Goal: Information Seeking & Learning: Find specific page/section

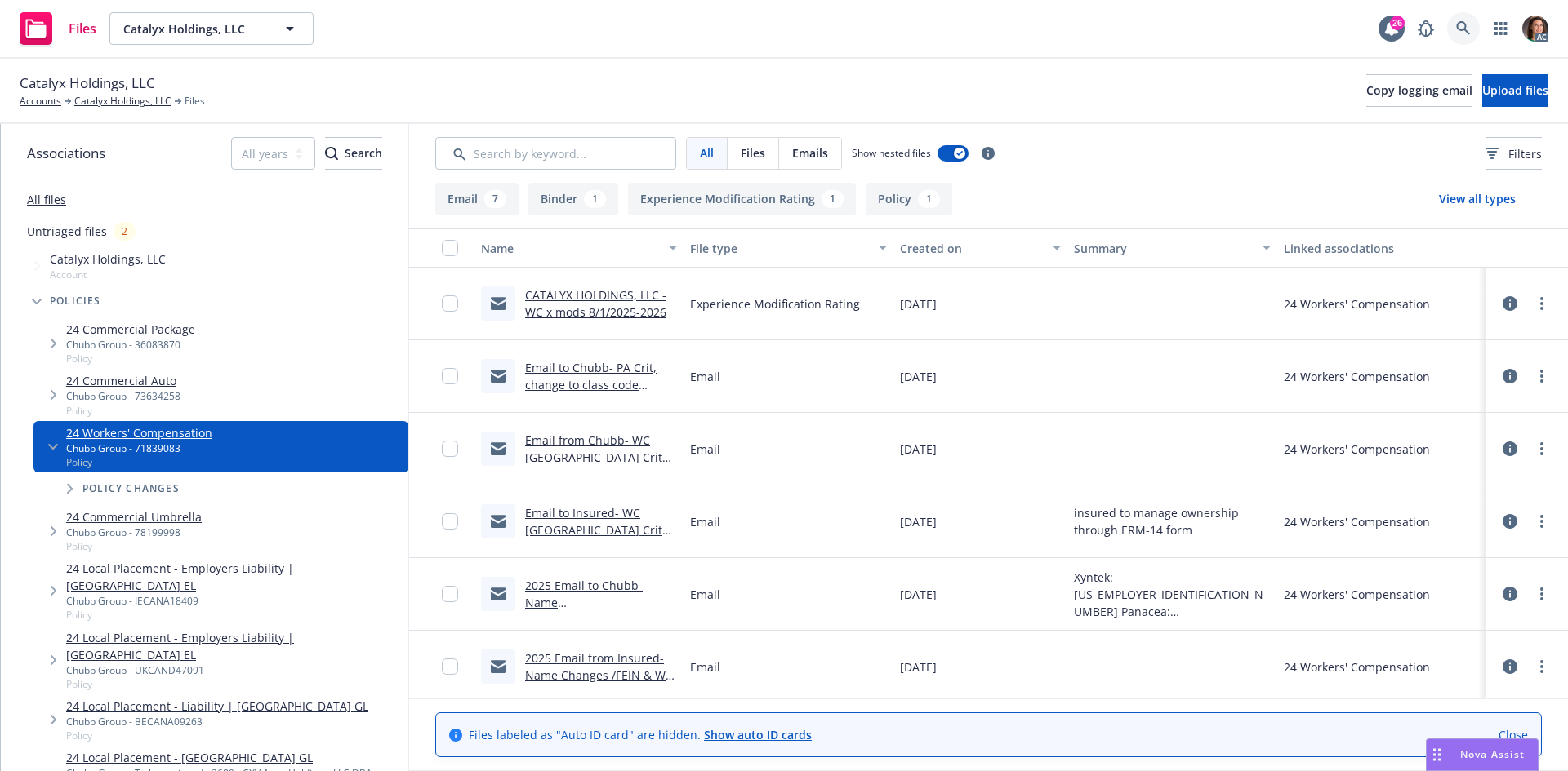
click at [1456, 26] on icon at bounding box center [1462, 28] width 14 height 14
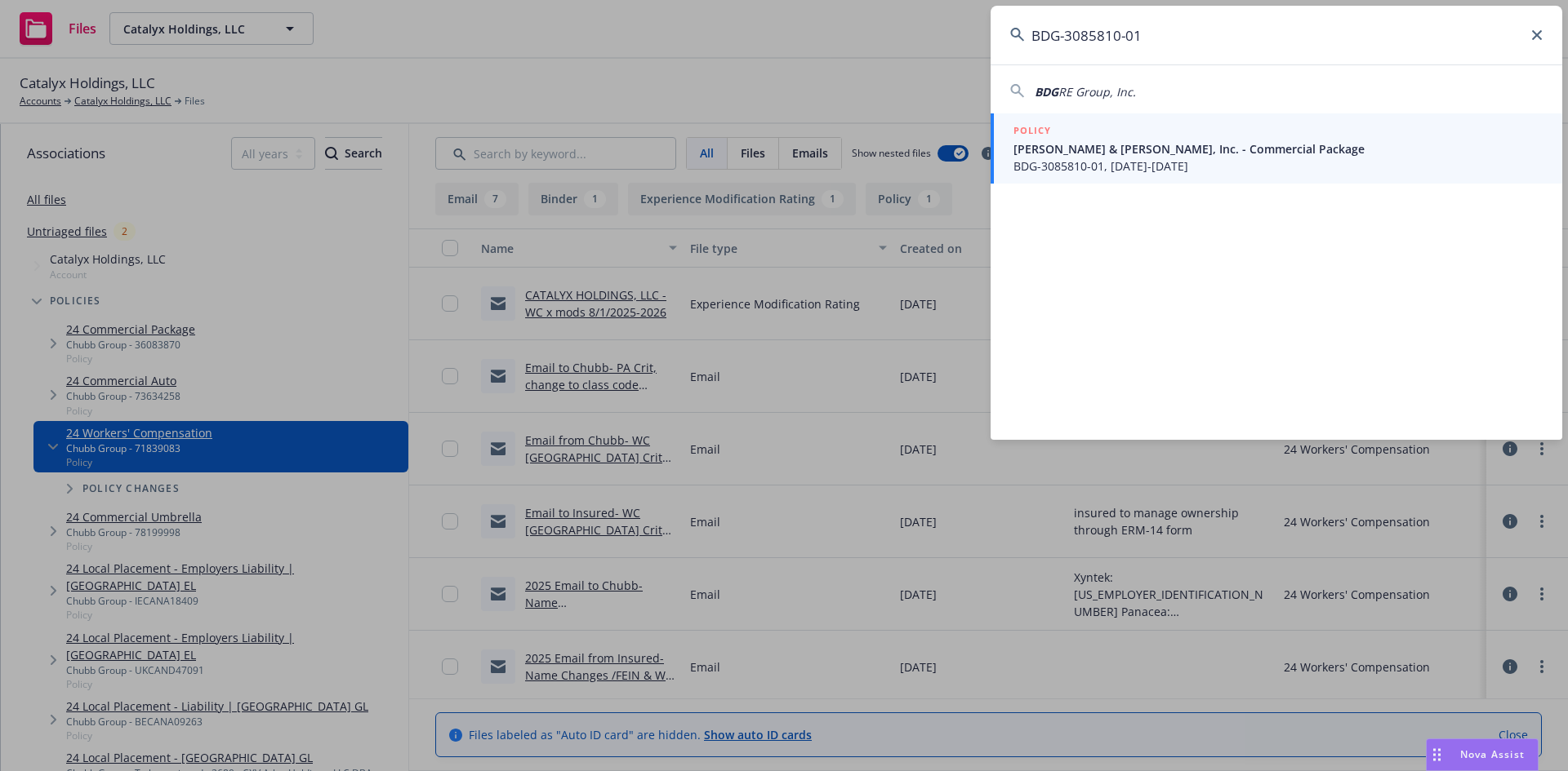
type input "BDG-3085810-01"
click at [1092, 140] on div "POLICY" at bounding box center [1278, 131] width 529 height 18
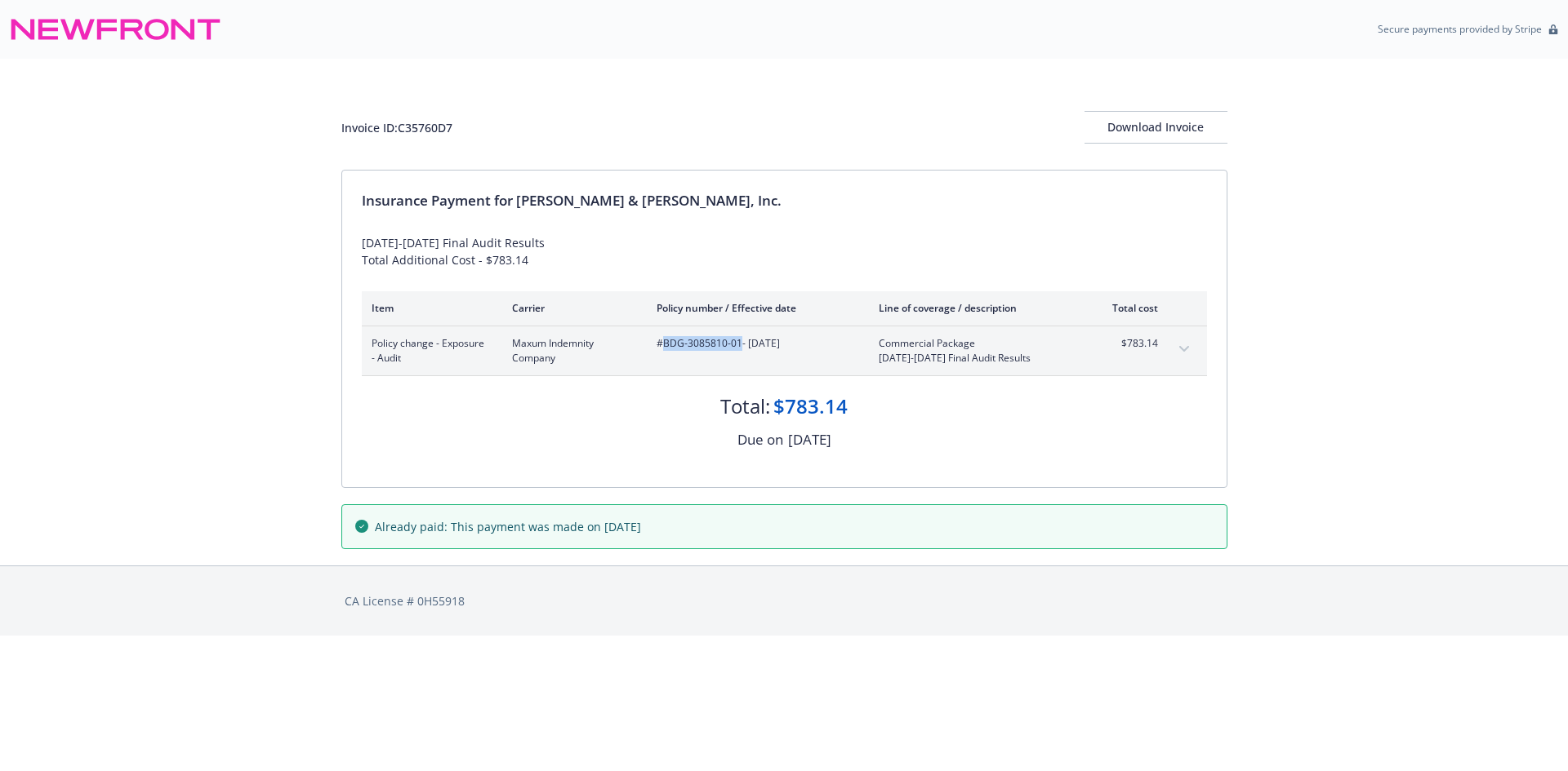
drag, startPoint x: 737, startPoint y: 340, endPoint x: 661, endPoint y: 343, distance: 76.1
click at [661, 343] on span "#BDG-3085810-01 - 05/31/2024" at bounding box center [755, 343] width 196 height 14
copy span "BDG-3085810-01"
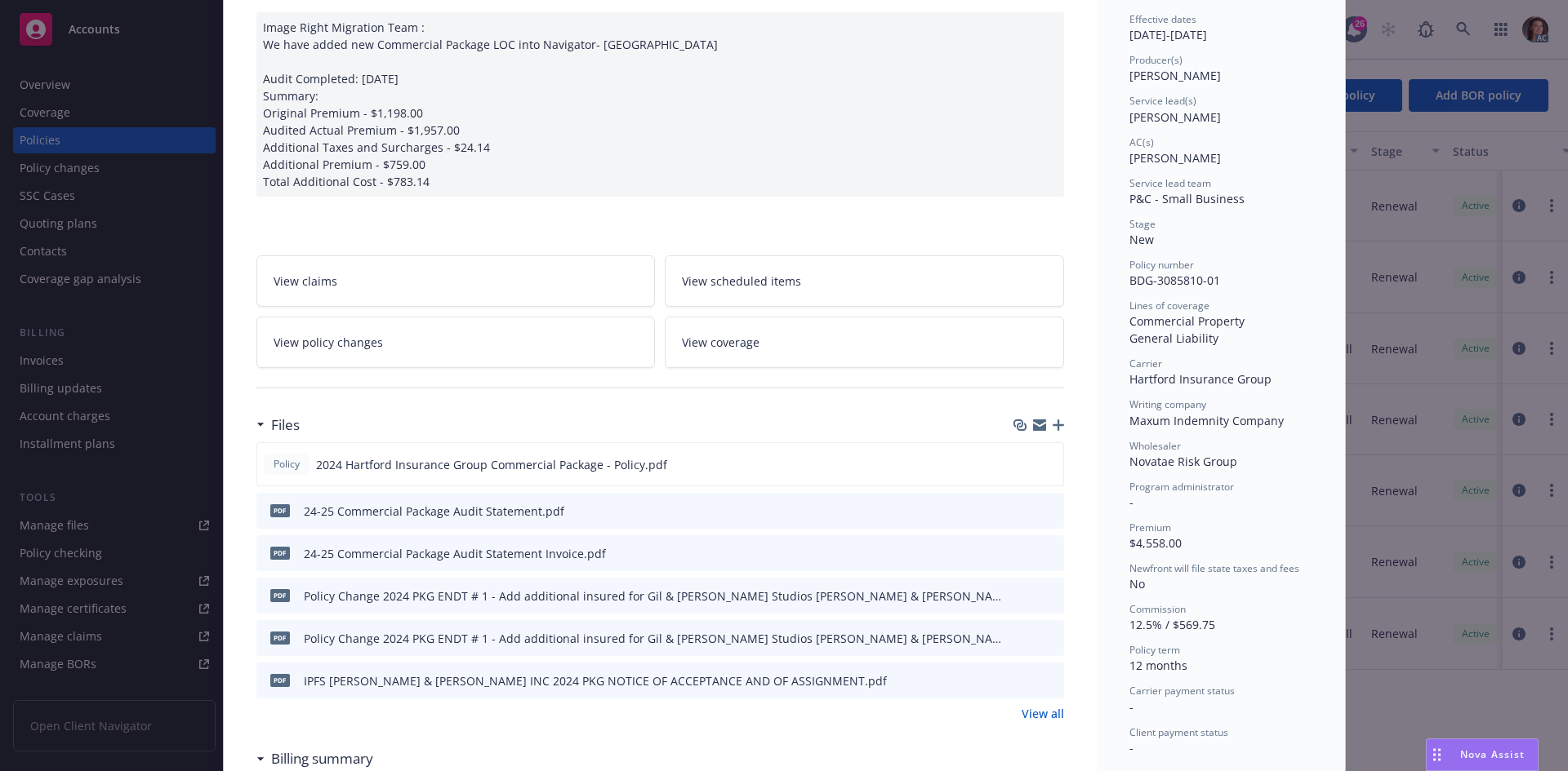
scroll to position [164, 0]
click at [1044, 711] on link "View all" at bounding box center [1042, 713] width 43 height 17
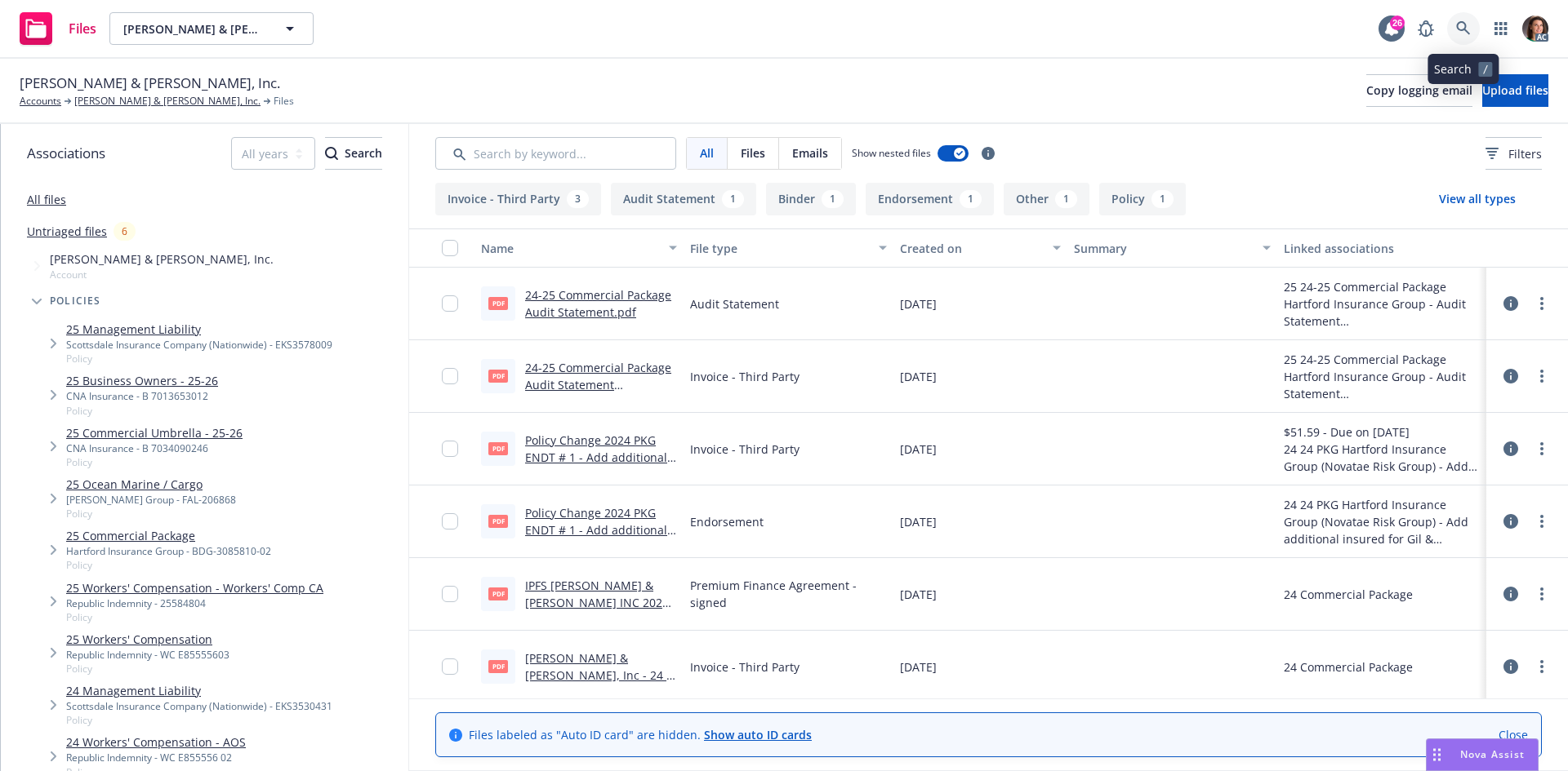
click at [1453, 32] on link at bounding box center [1463, 29] width 32 height 32
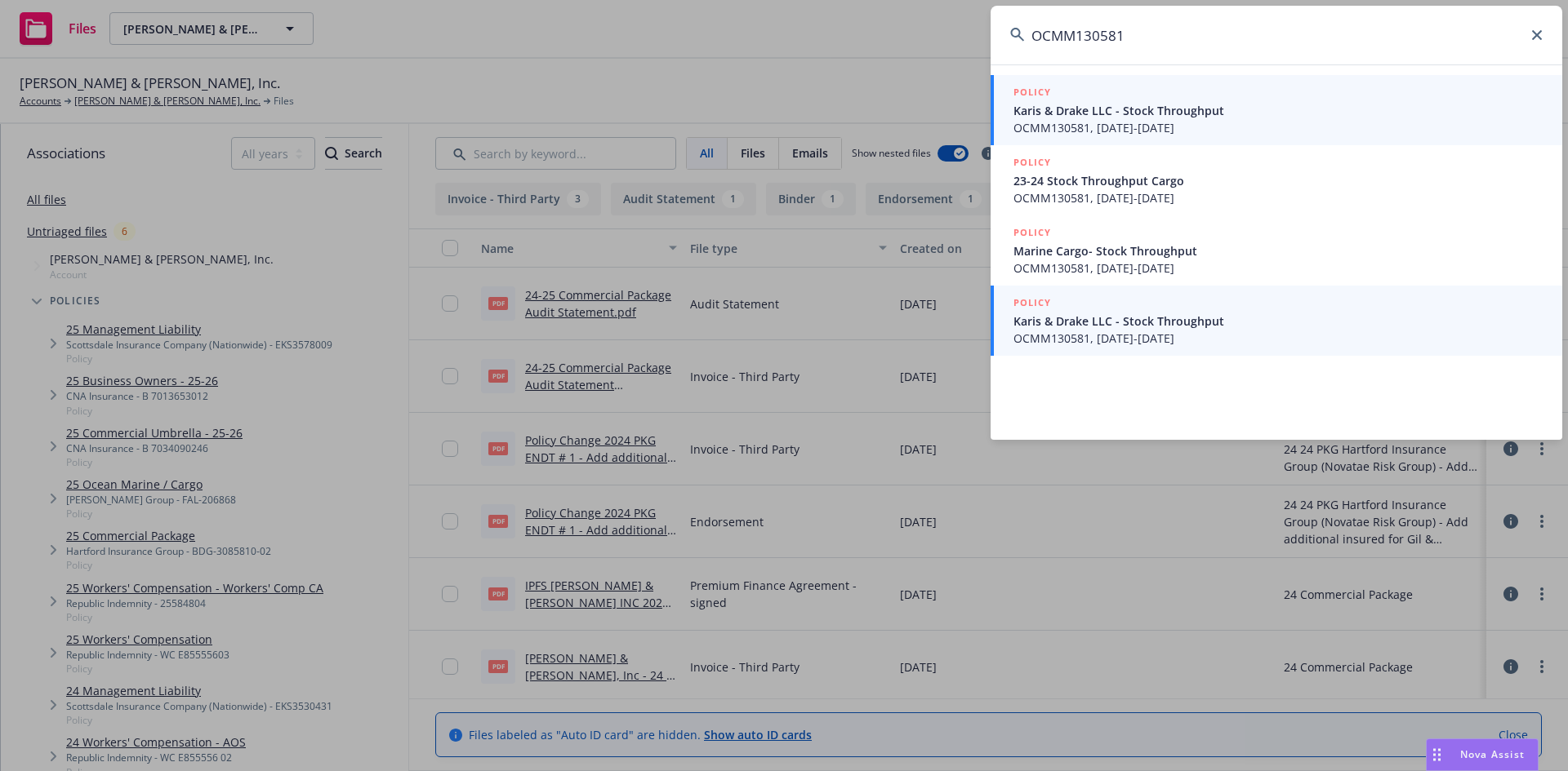
type input "OCMM130581"
click at [1080, 328] on span "Karis & Drake LLC - Stock Throughput" at bounding box center [1278, 321] width 529 height 17
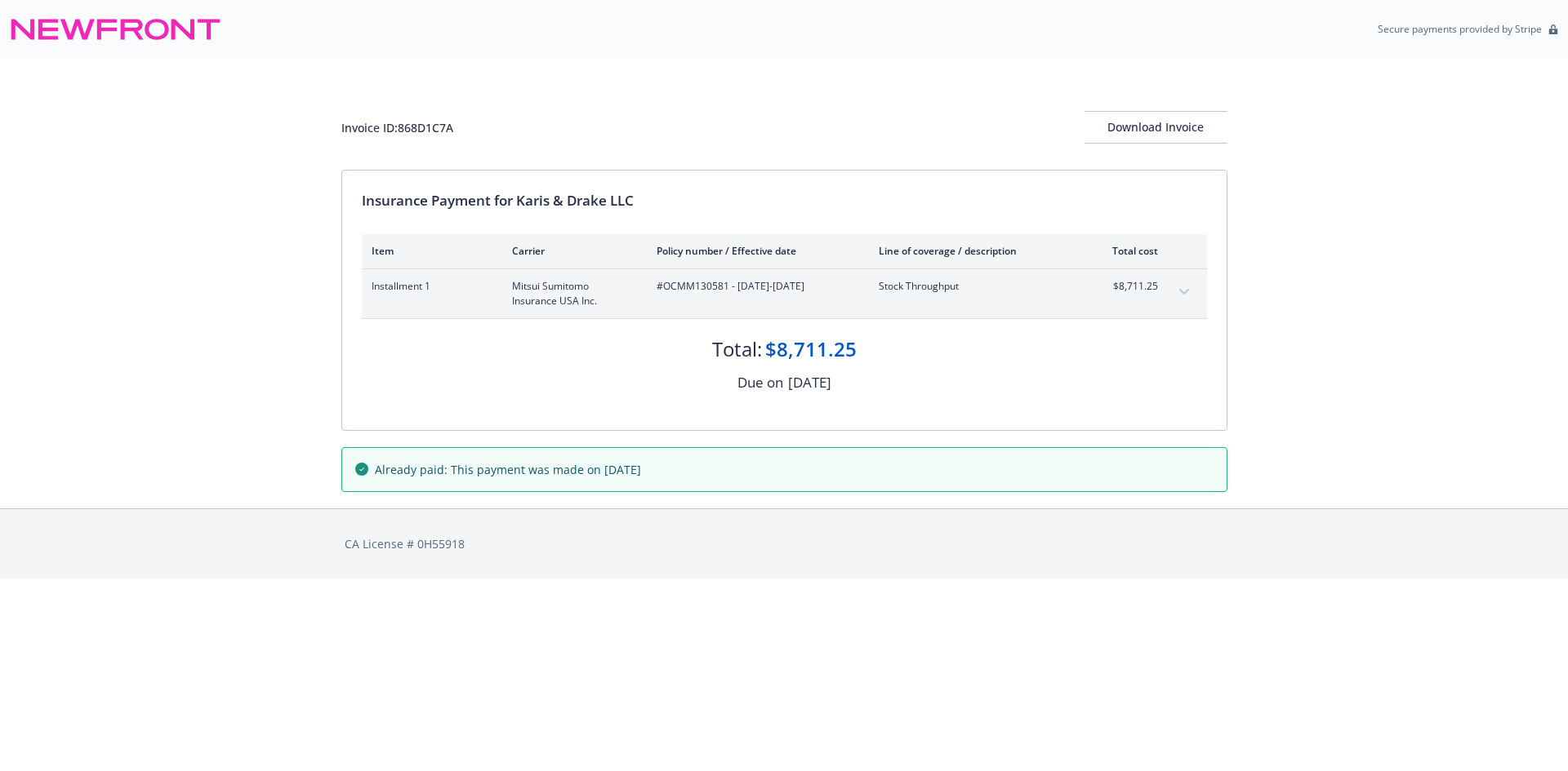
click at [690, 289] on span "#OCMM130581 - [DATE]-[DATE]" at bounding box center [755, 286] width 196 height 14
click at [690, 290] on span "#OCMM130581 - [DATE]-[DATE]" at bounding box center [755, 286] width 196 height 14
copy span "OCMM130581"
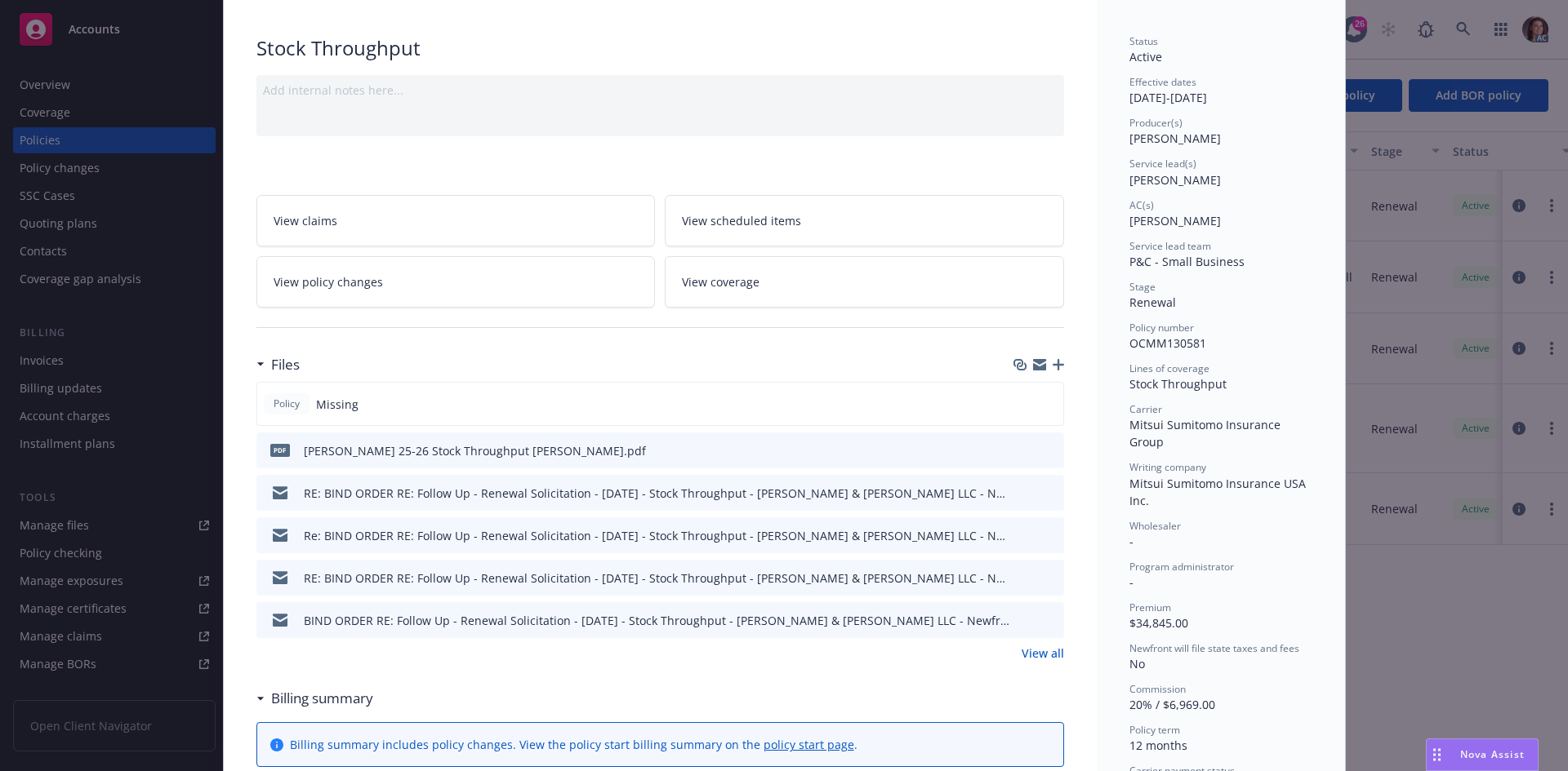
scroll to position [245, 0]
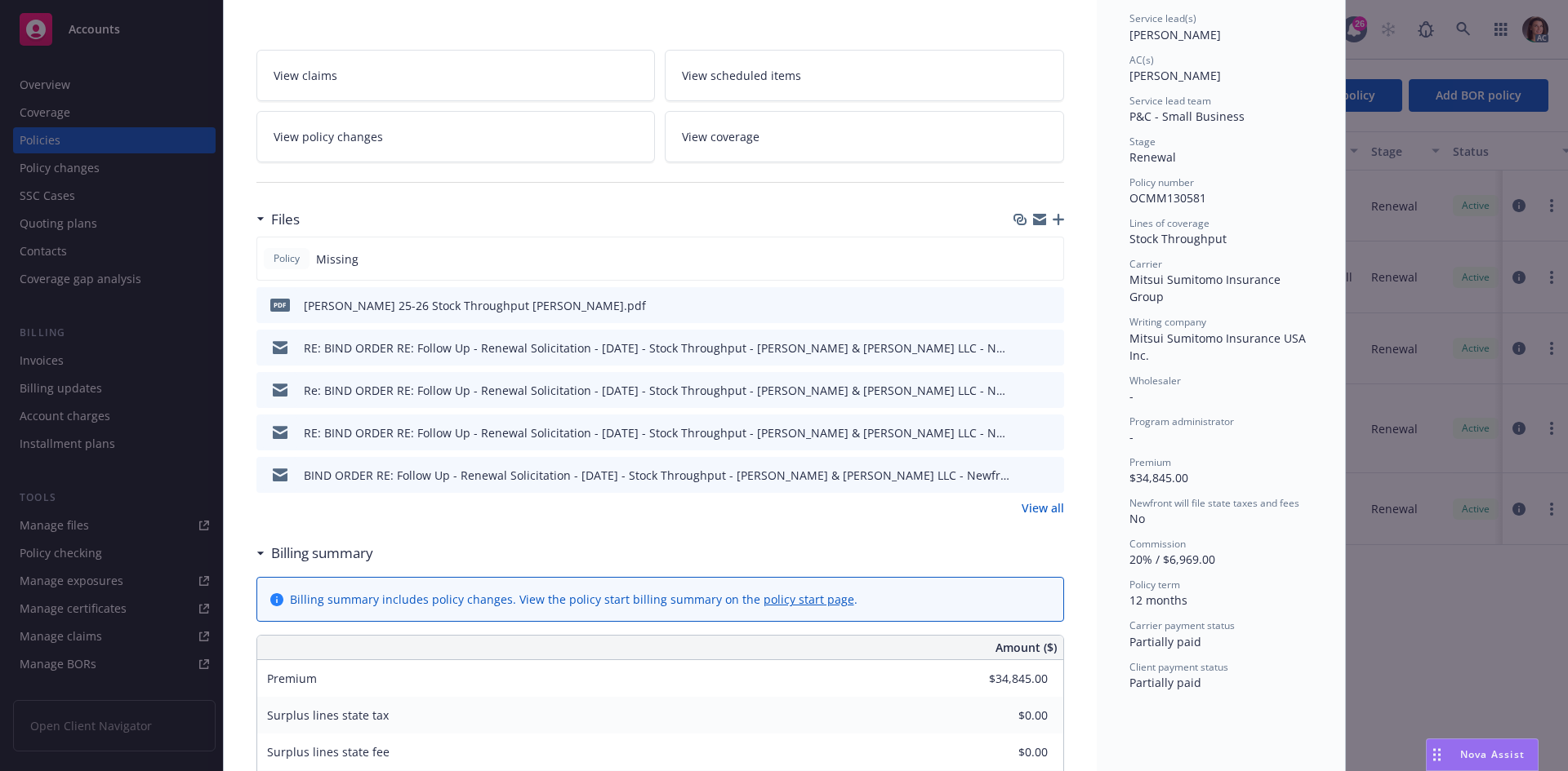
click at [1044, 510] on link "View all" at bounding box center [1042, 508] width 43 height 17
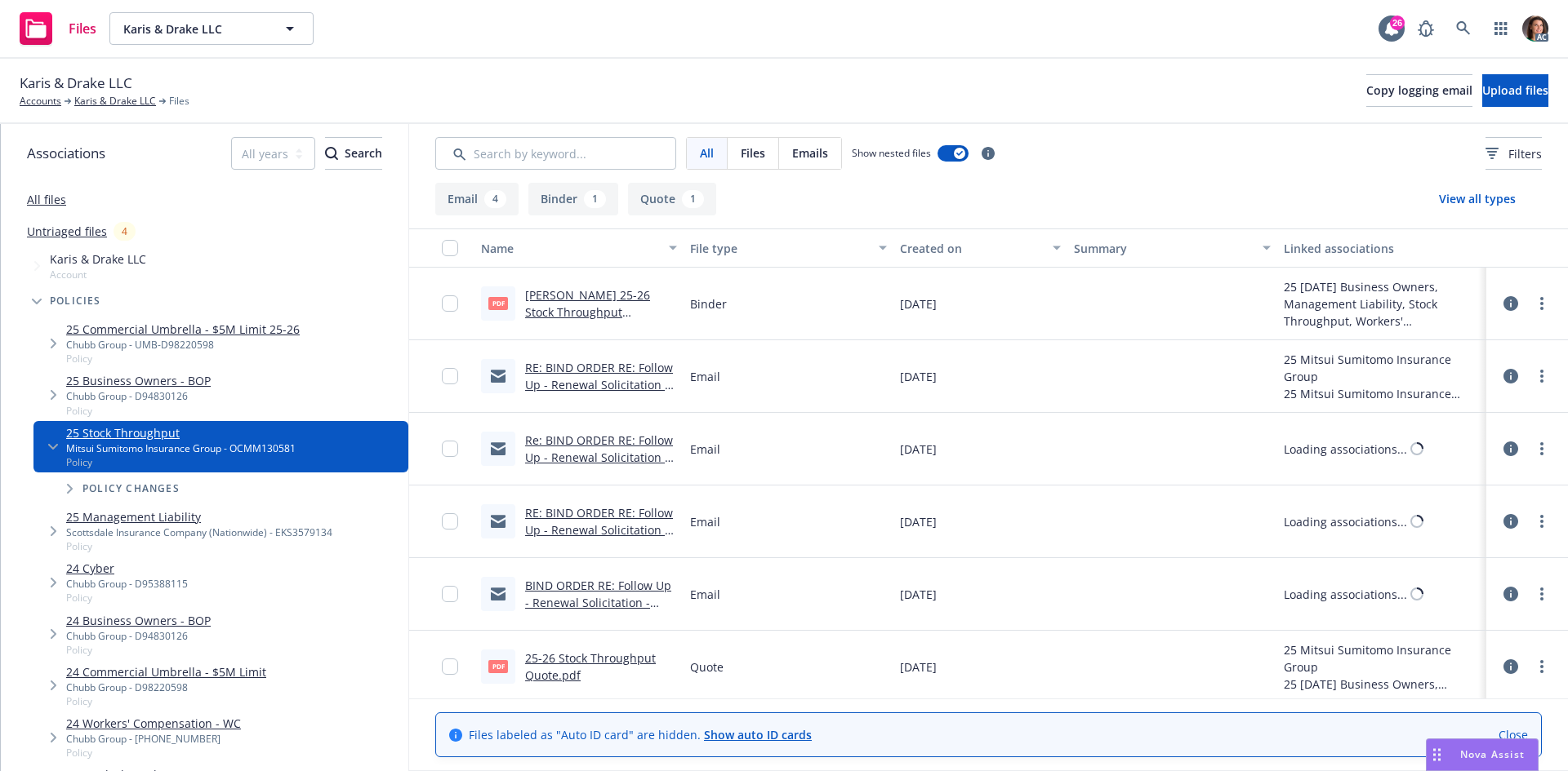
click at [590, 292] on link "[PERSON_NAME] 25-26 Stock Throughput [PERSON_NAME].pdf" at bounding box center [586, 312] width 125 height 49
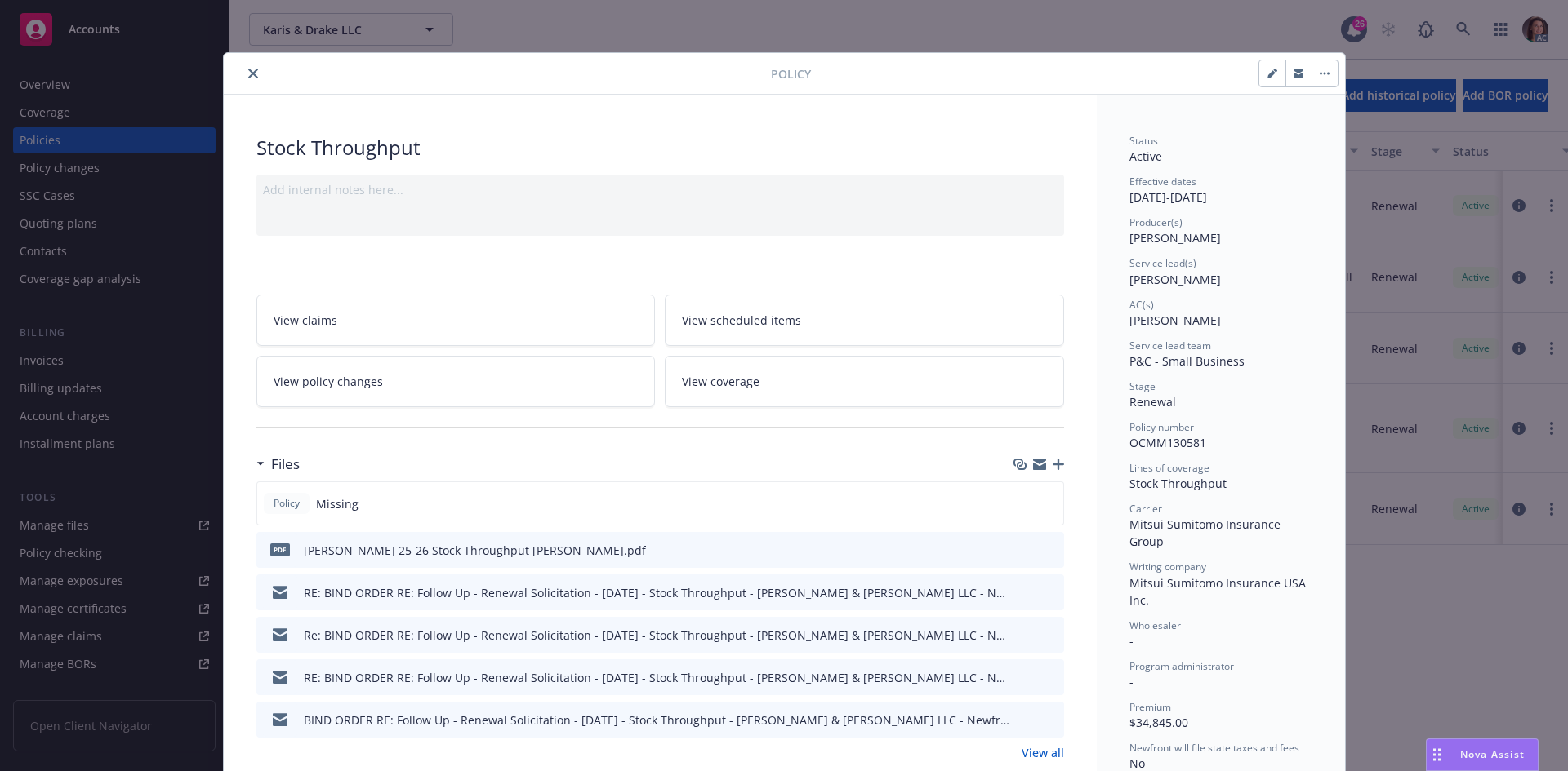
click at [244, 66] on button "close" at bounding box center [253, 73] width 20 height 20
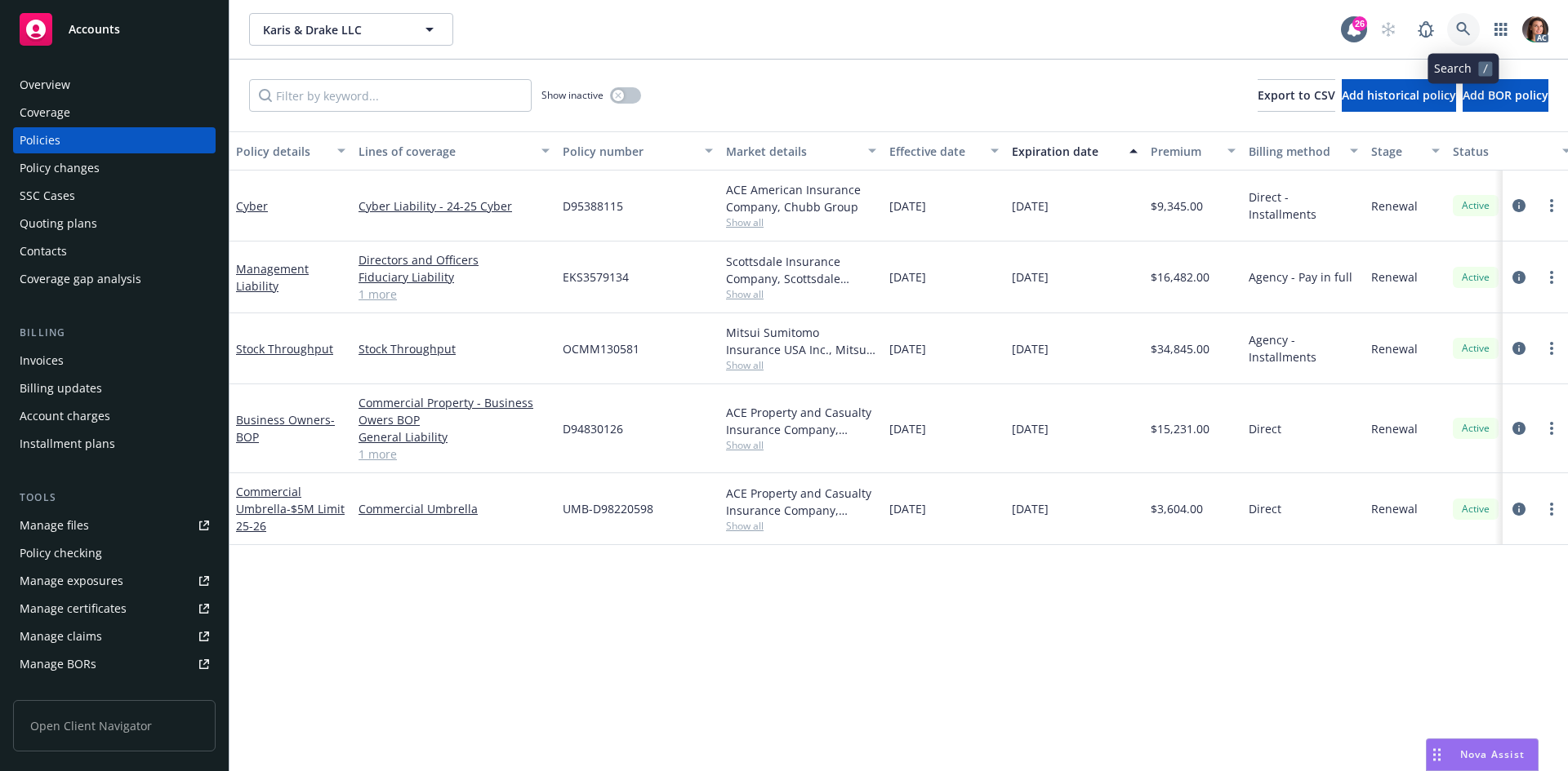
click at [1473, 24] on link at bounding box center [1463, 30] width 32 height 32
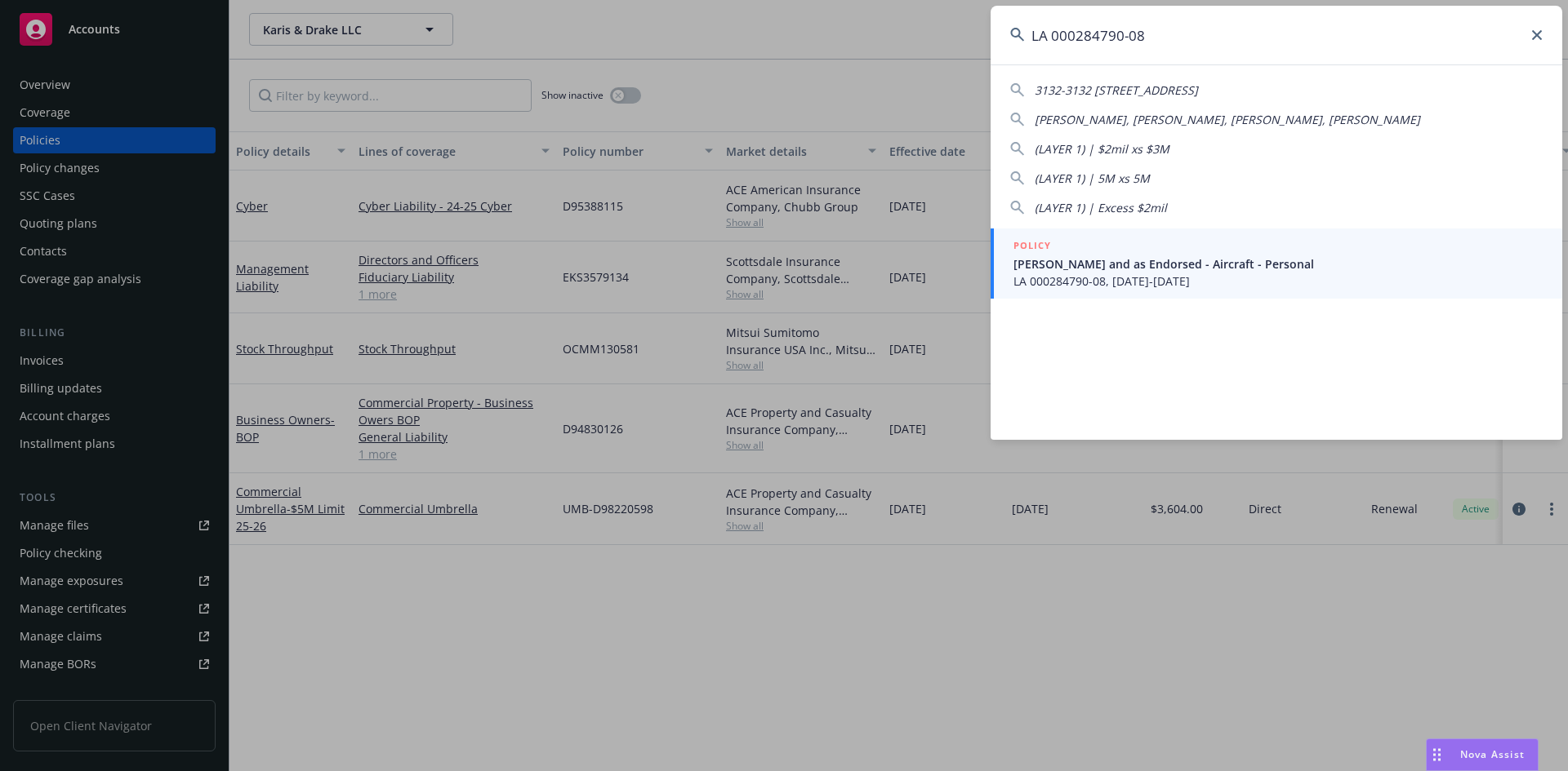
type input "LA 000284790-08"
click at [1109, 238] on div "POLICY" at bounding box center [1278, 247] width 529 height 18
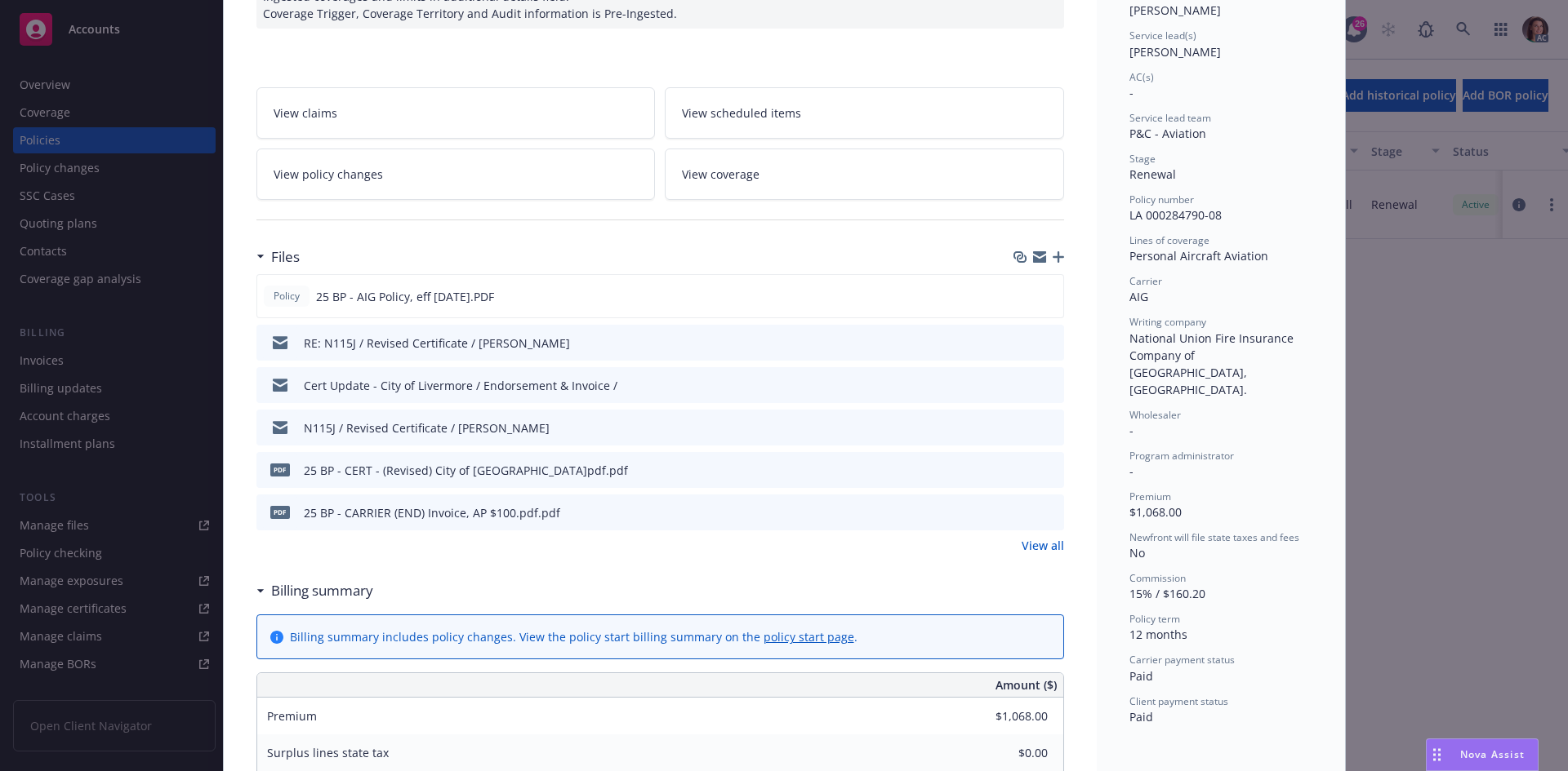
scroll to position [245, 0]
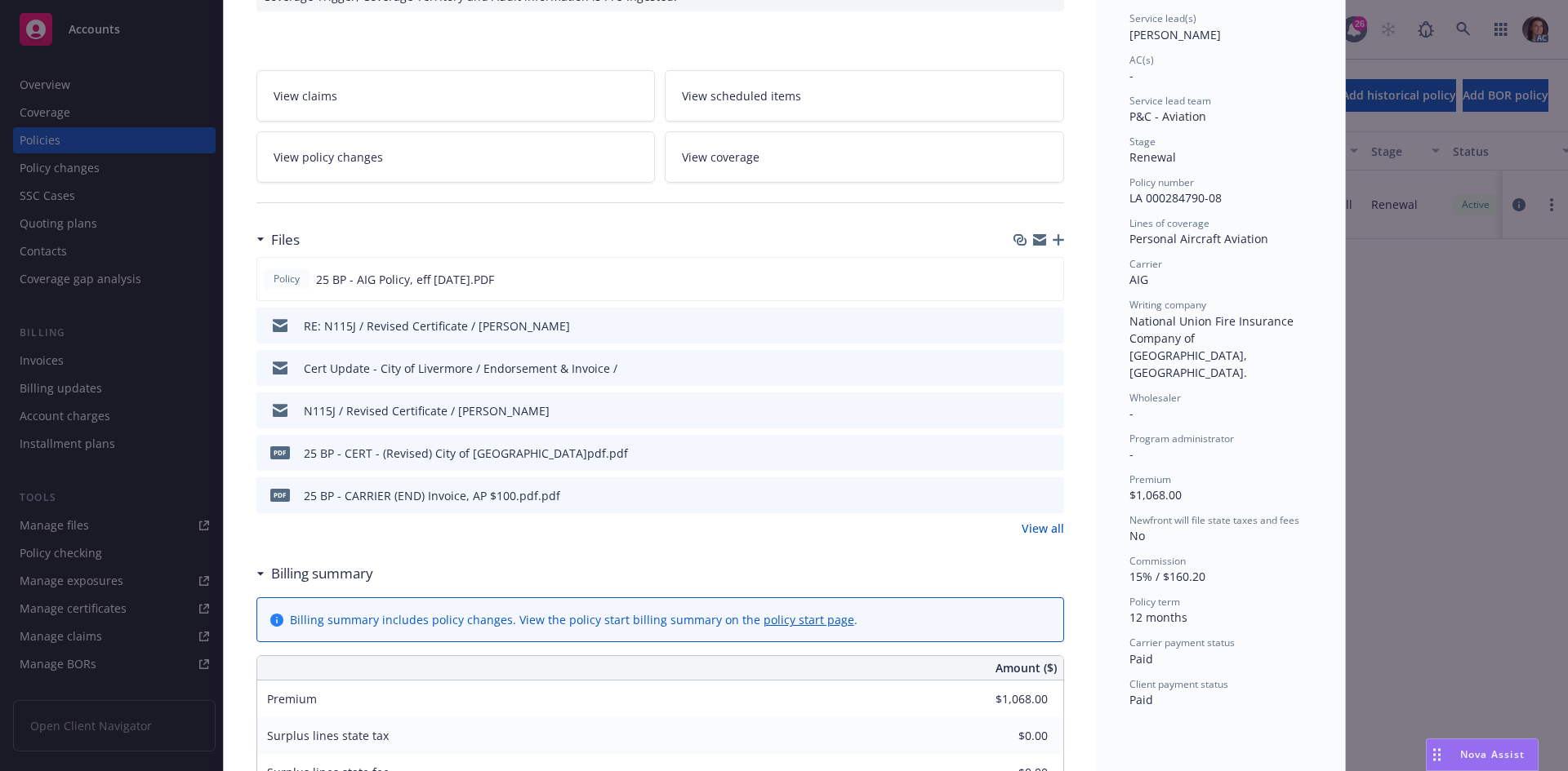
click at [1046, 491] on icon "preview file" at bounding box center [1047, 495] width 14 height 11
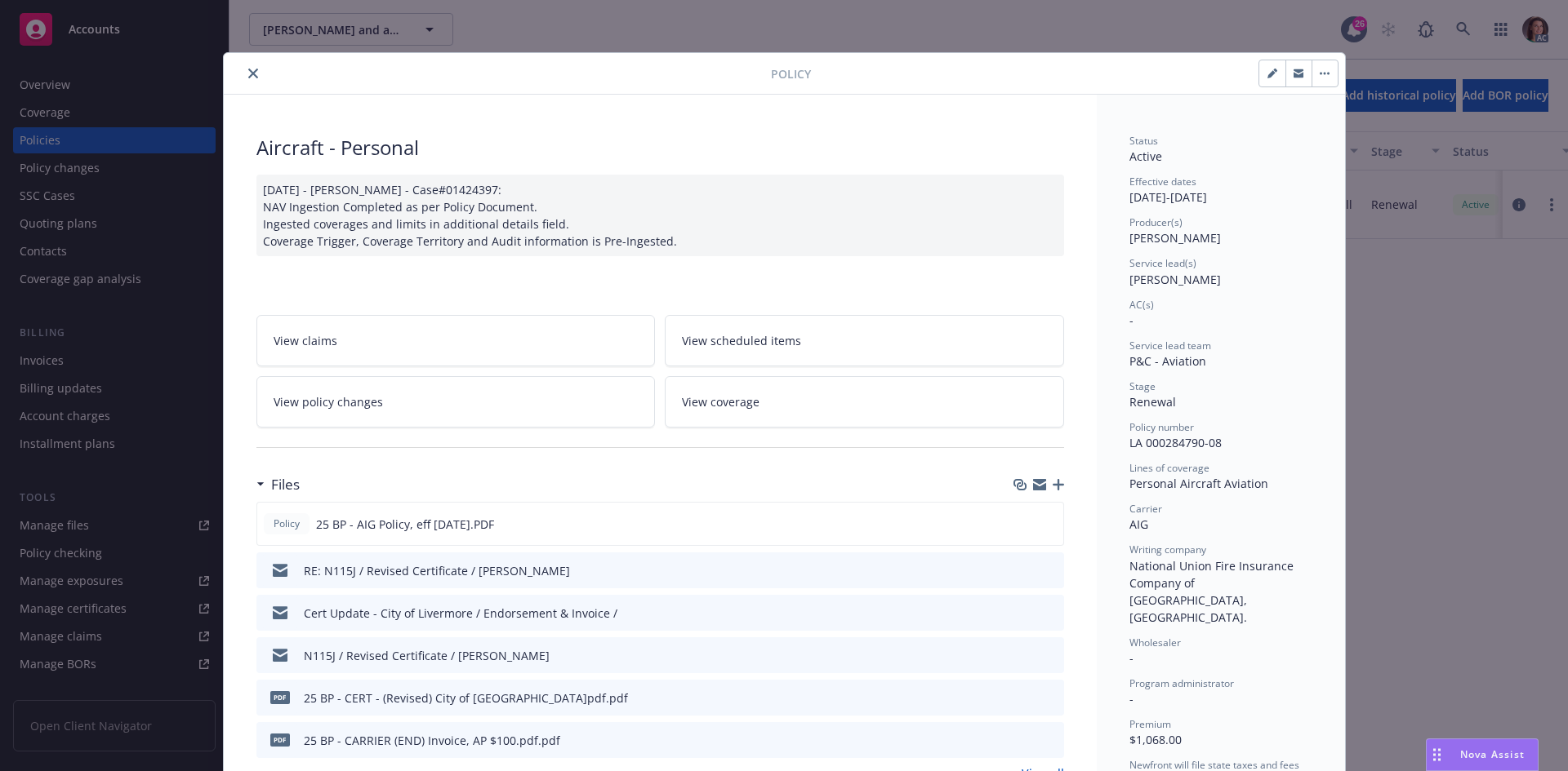
click at [248, 71] on icon "close" at bounding box center [253, 73] width 10 height 10
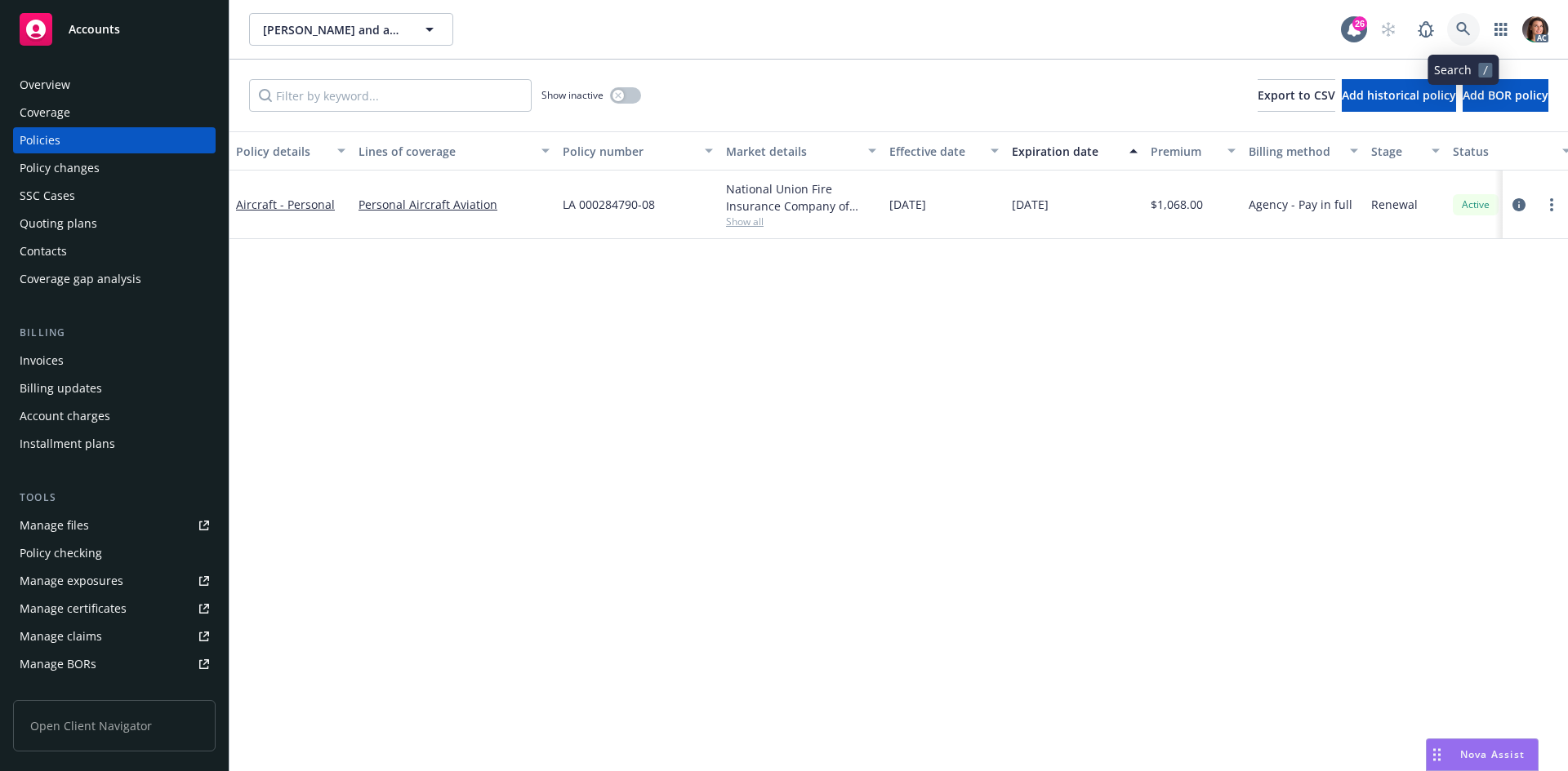
click at [1458, 21] on link at bounding box center [1463, 30] width 32 height 32
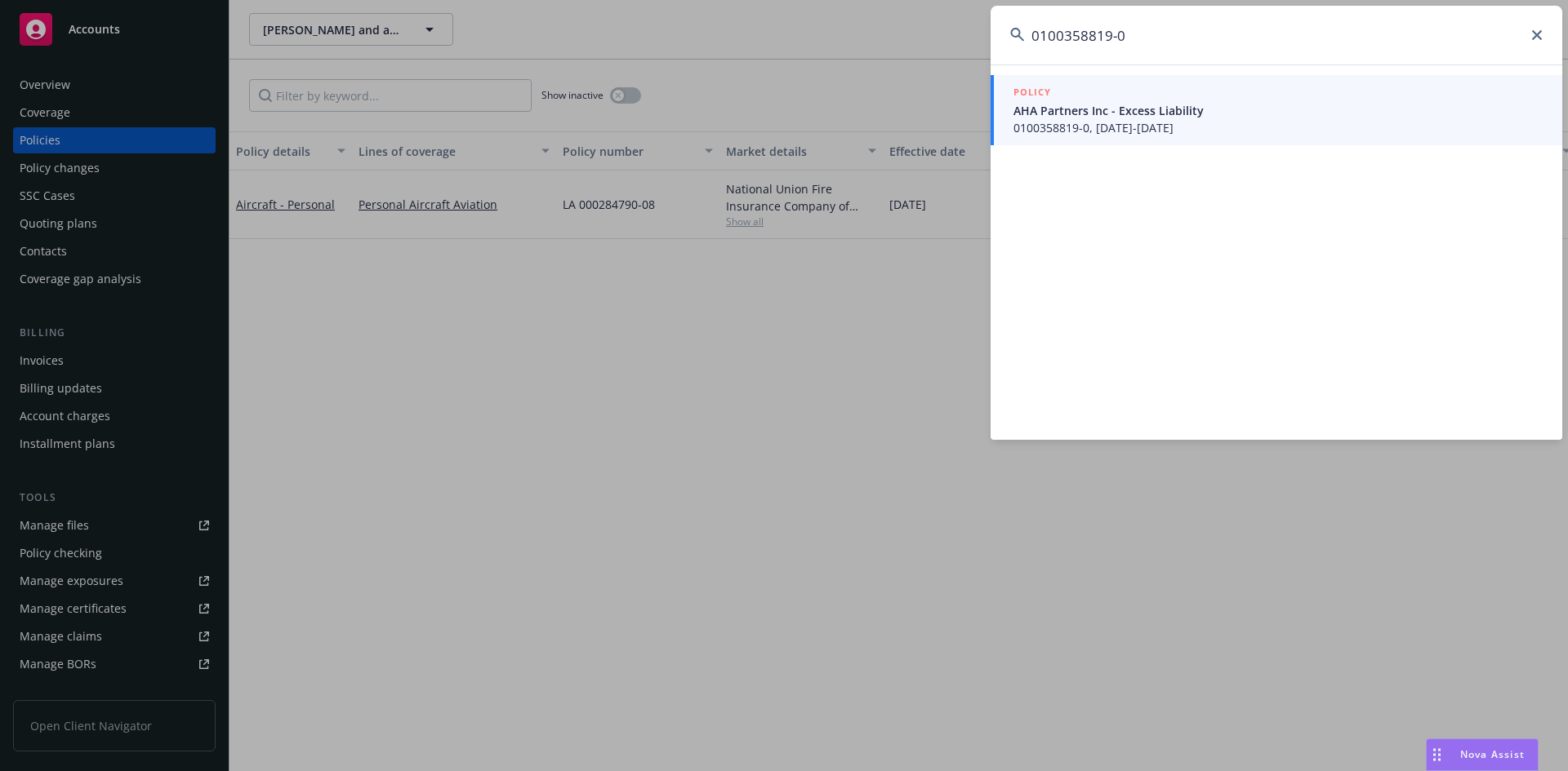
type input "0100358819-0"
click at [1064, 106] on span "AHA Partners Inc - Excess Liability" at bounding box center [1278, 110] width 529 height 17
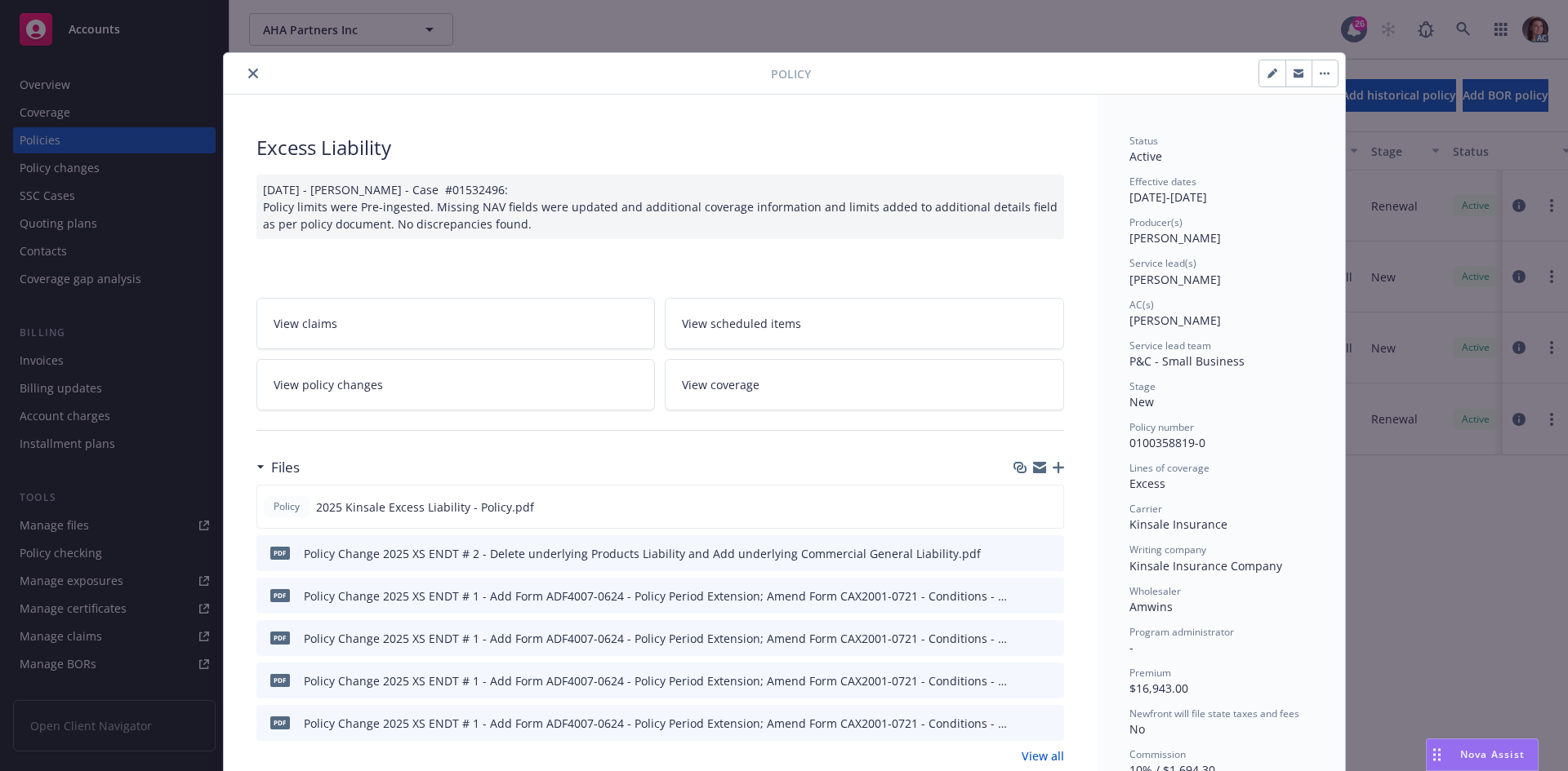
click at [249, 76] on icon "close" at bounding box center [253, 73] width 10 height 10
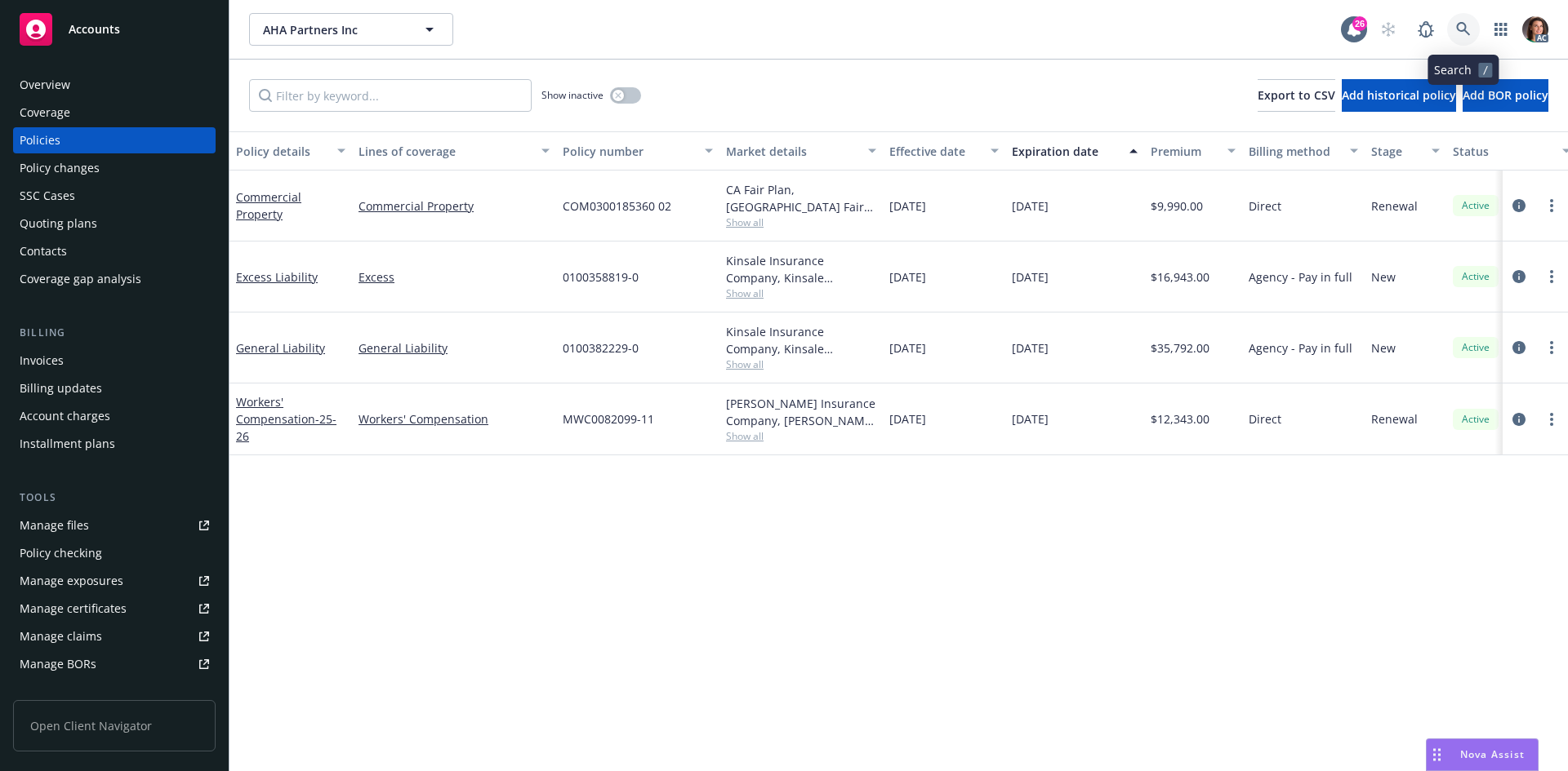
click at [1474, 31] on link at bounding box center [1463, 30] width 32 height 32
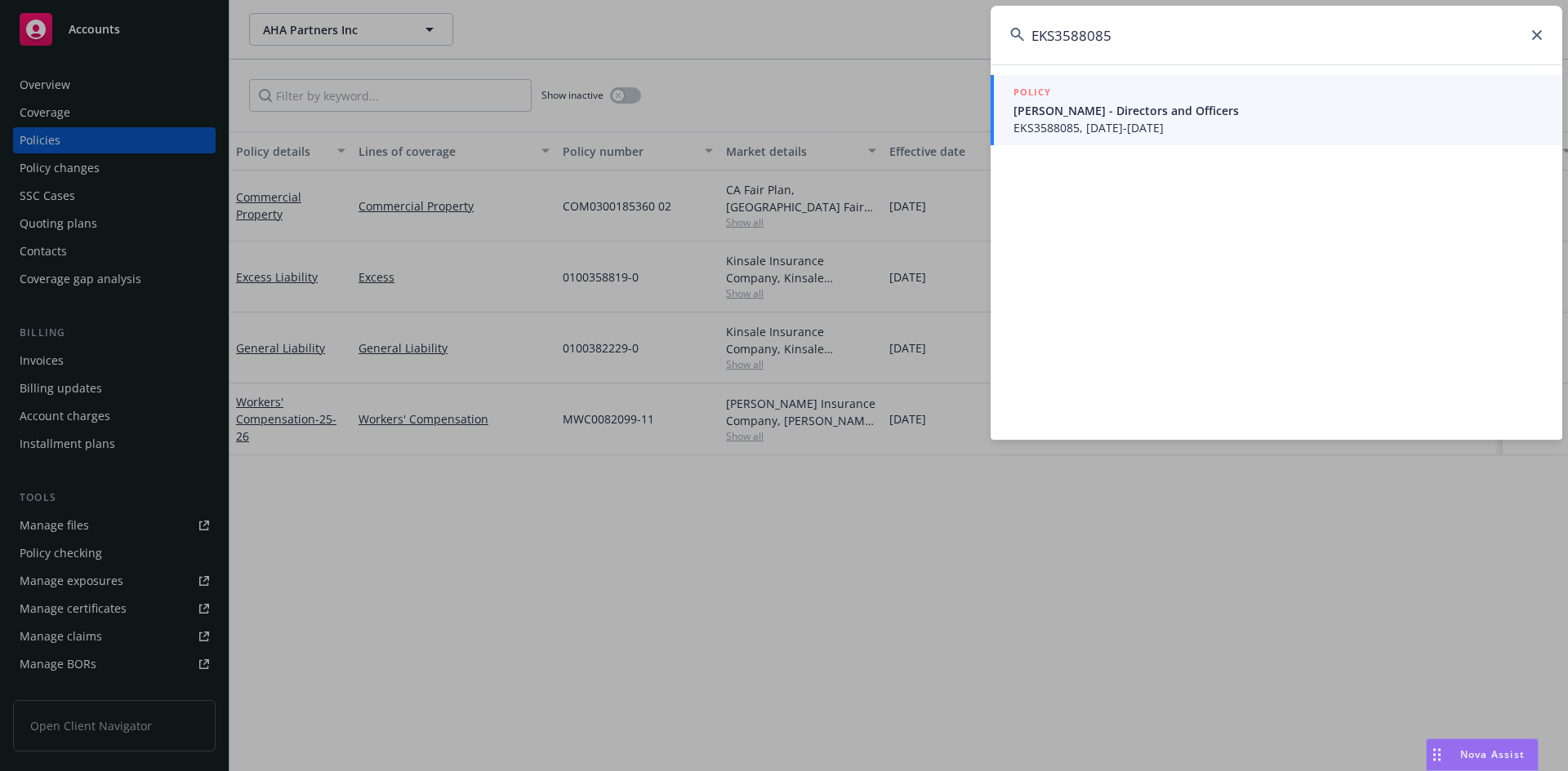
type input "EKS3588085"
click at [1053, 102] on span "Liscio - Directors and Officers" at bounding box center [1278, 110] width 529 height 17
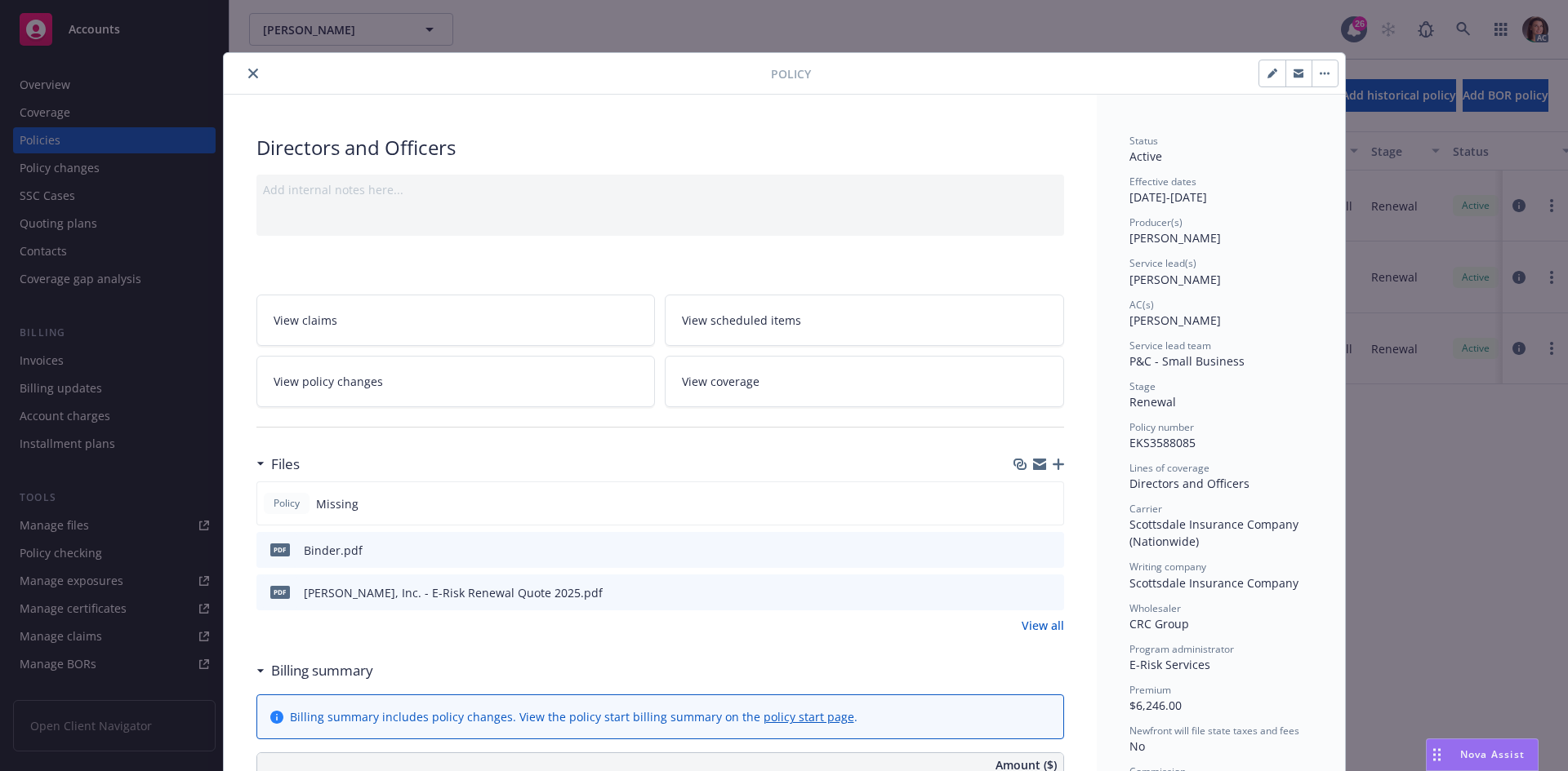
click at [254, 77] on button "close" at bounding box center [253, 73] width 20 height 20
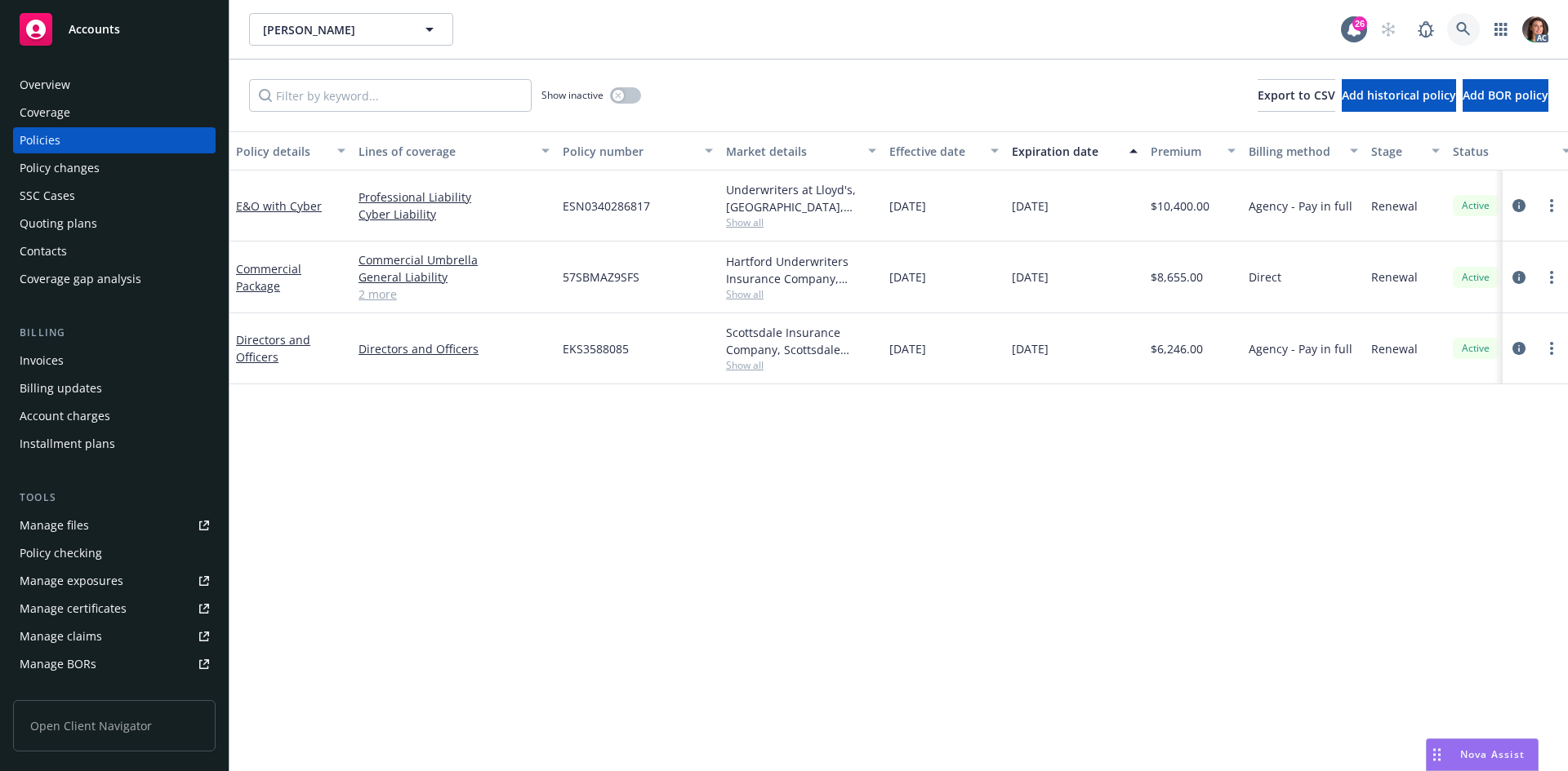
click at [1465, 18] on link at bounding box center [1463, 30] width 32 height 32
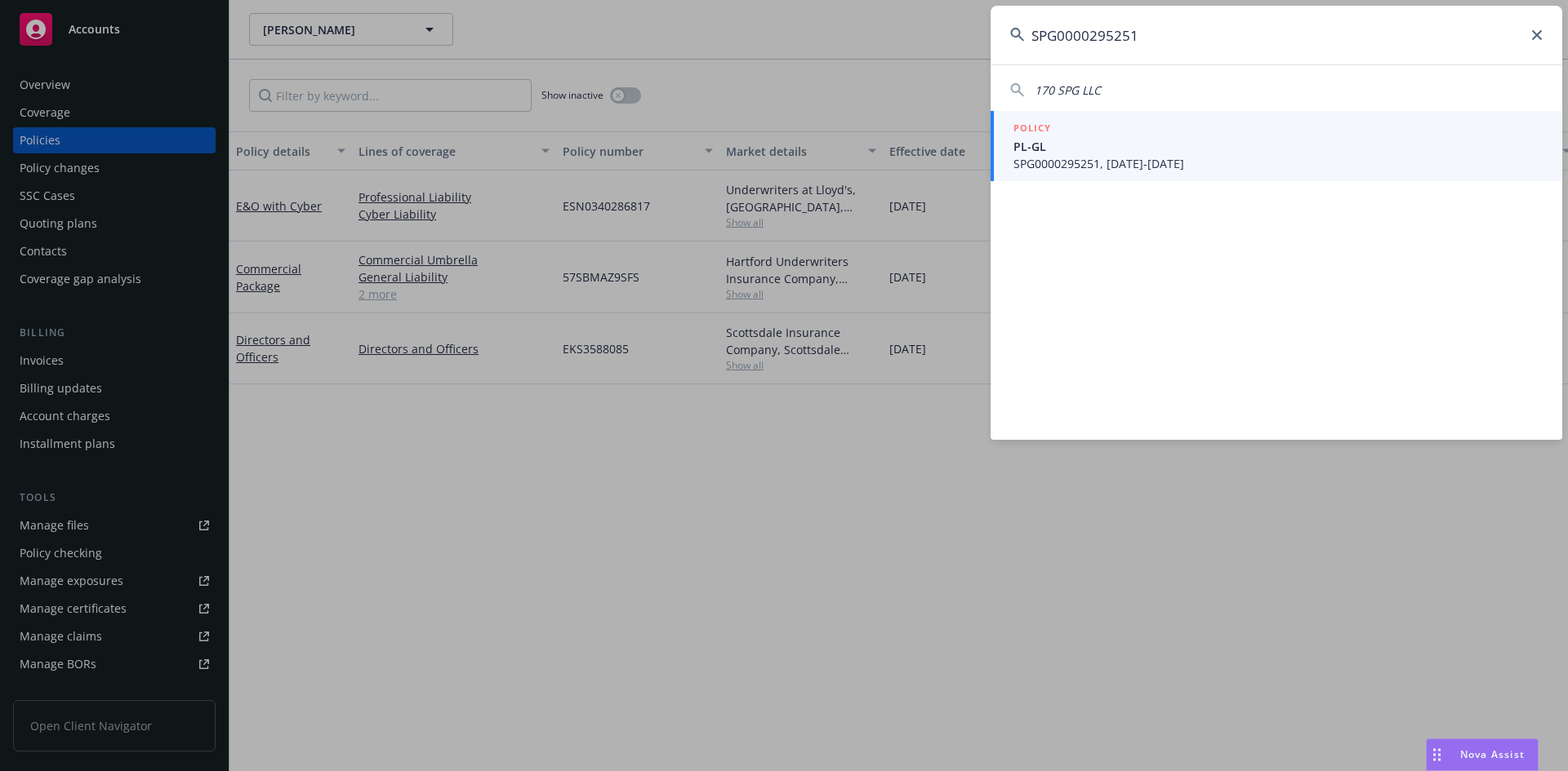
type input "SPG0000295251"
click at [1167, 120] on div "POLICY" at bounding box center [1278, 128] width 529 height 18
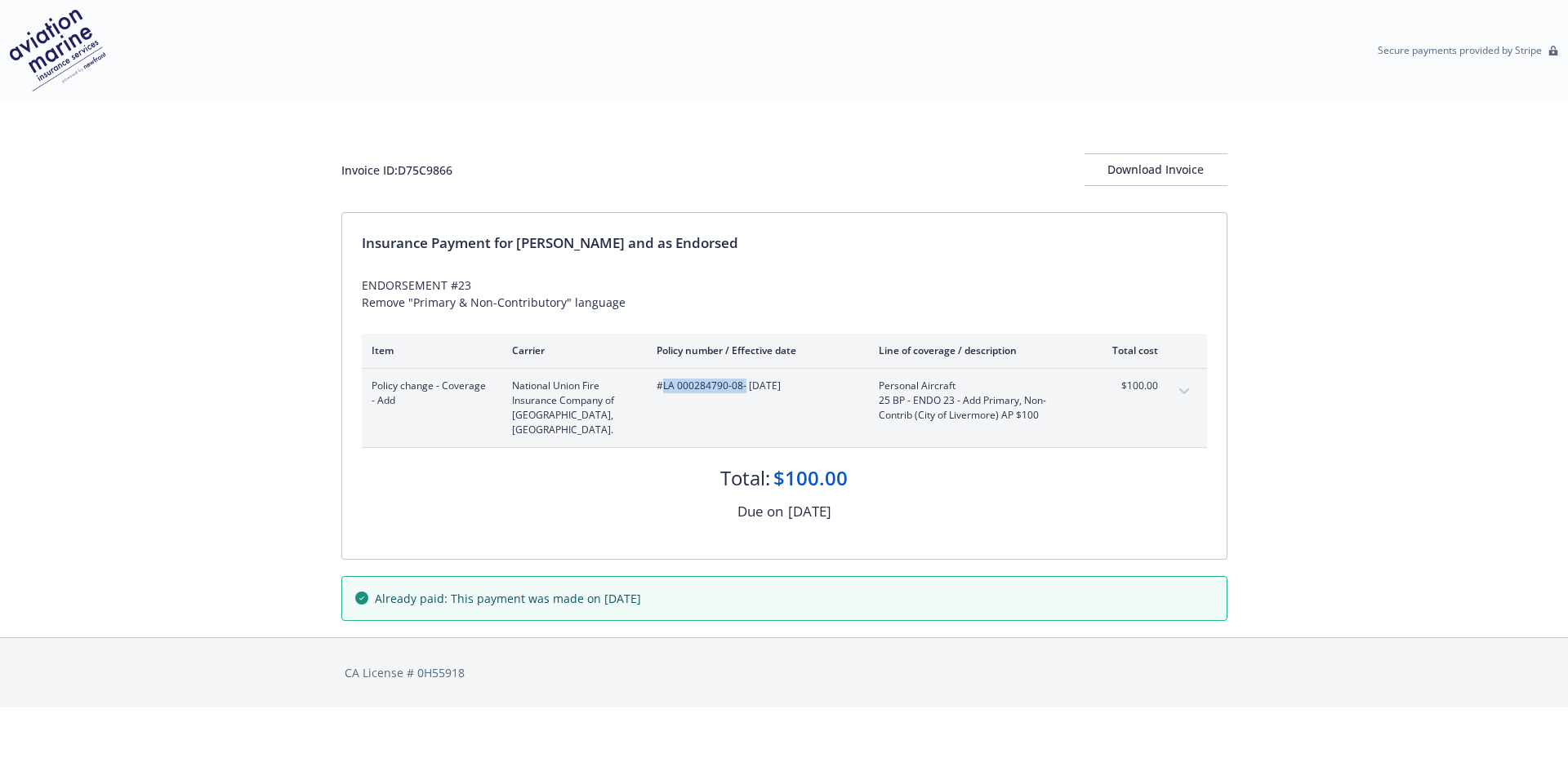
drag, startPoint x: 744, startPoint y: 383, endPoint x: 661, endPoint y: 389, distance: 83.2
click at [662, 389] on span "#LA 000284790-08 - [DATE]" at bounding box center [755, 386] width 196 height 14
copy span "LA 000284790-08"
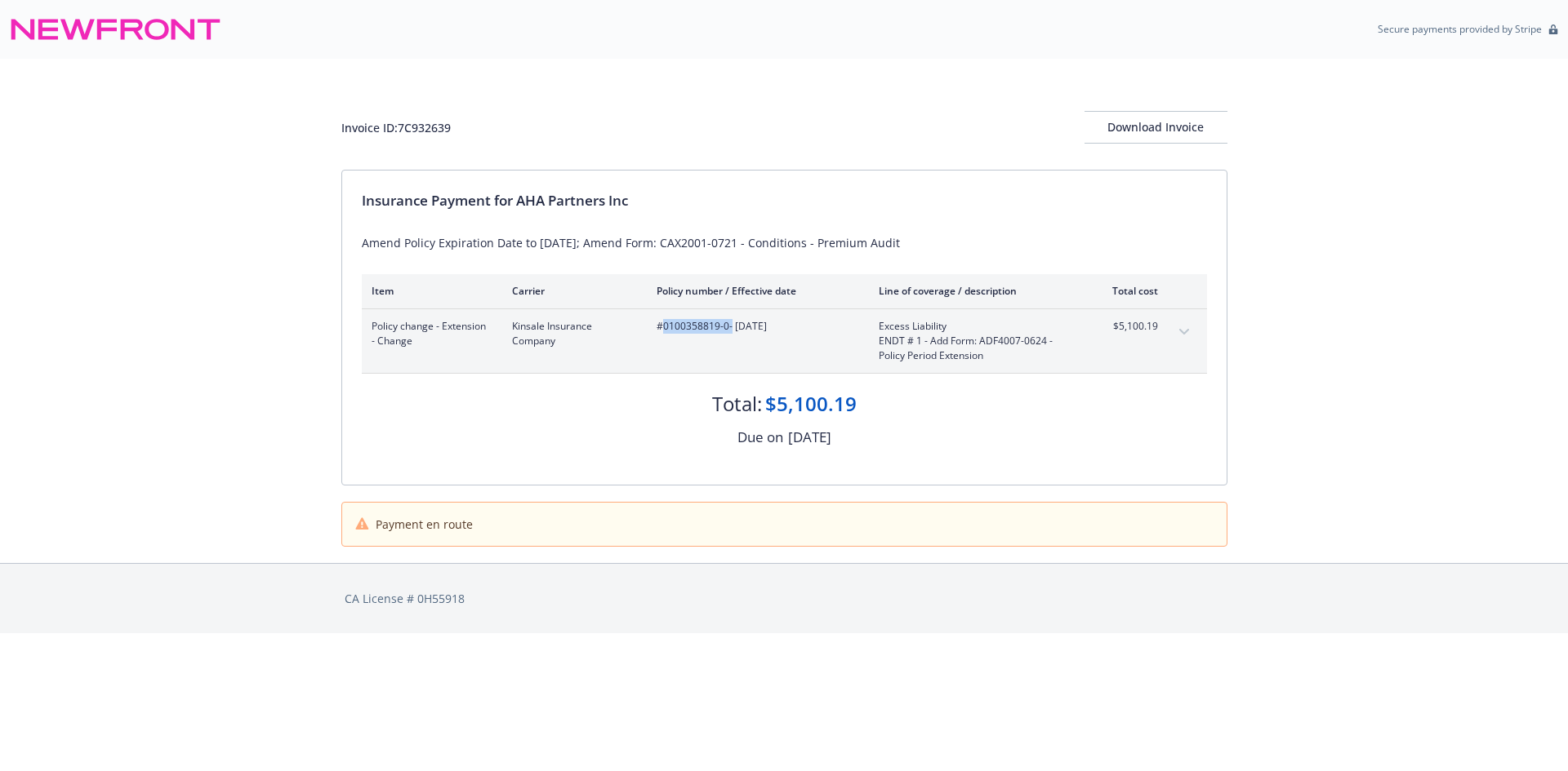
drag, startPoint x: 730, startPoint y: 324, endPoint x: 663, endPoint y: 332, distance: 67.5
click at [663, 332] on span "#0100358819-0 - [DATE]" at bounding box center [755, 326] width 196 height 14
copy span "0100358819-0"
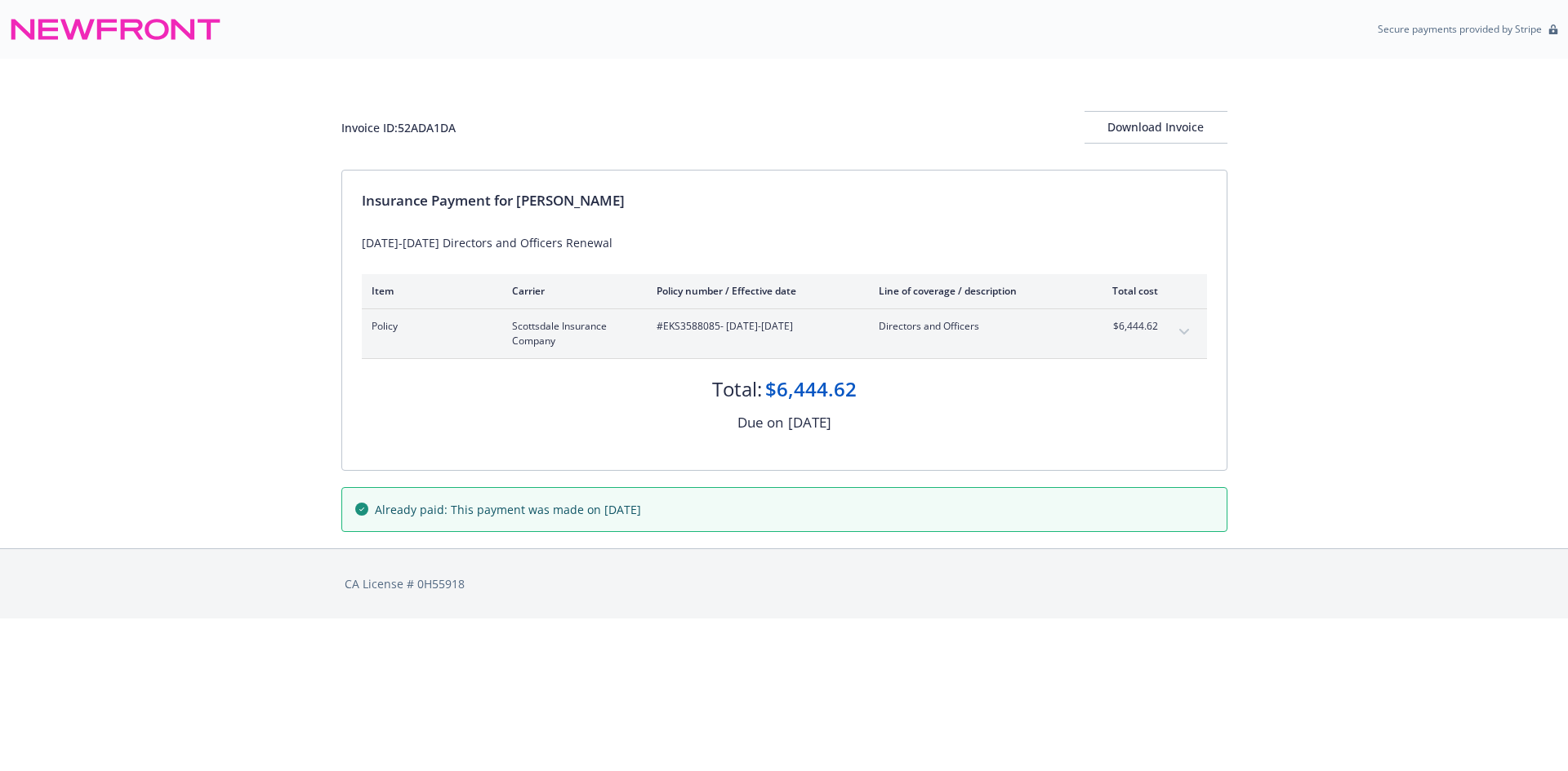
click at [665, 329] on div "Scottsdale Insurance Company" at bounding box center [722, 333] width 153 height 28
click at [665, 329] on span "#EKS3588085 - [DATE]-[DATE]" at bounding box center [755, 326] width 196 height 14
copy span "EKS3588085"
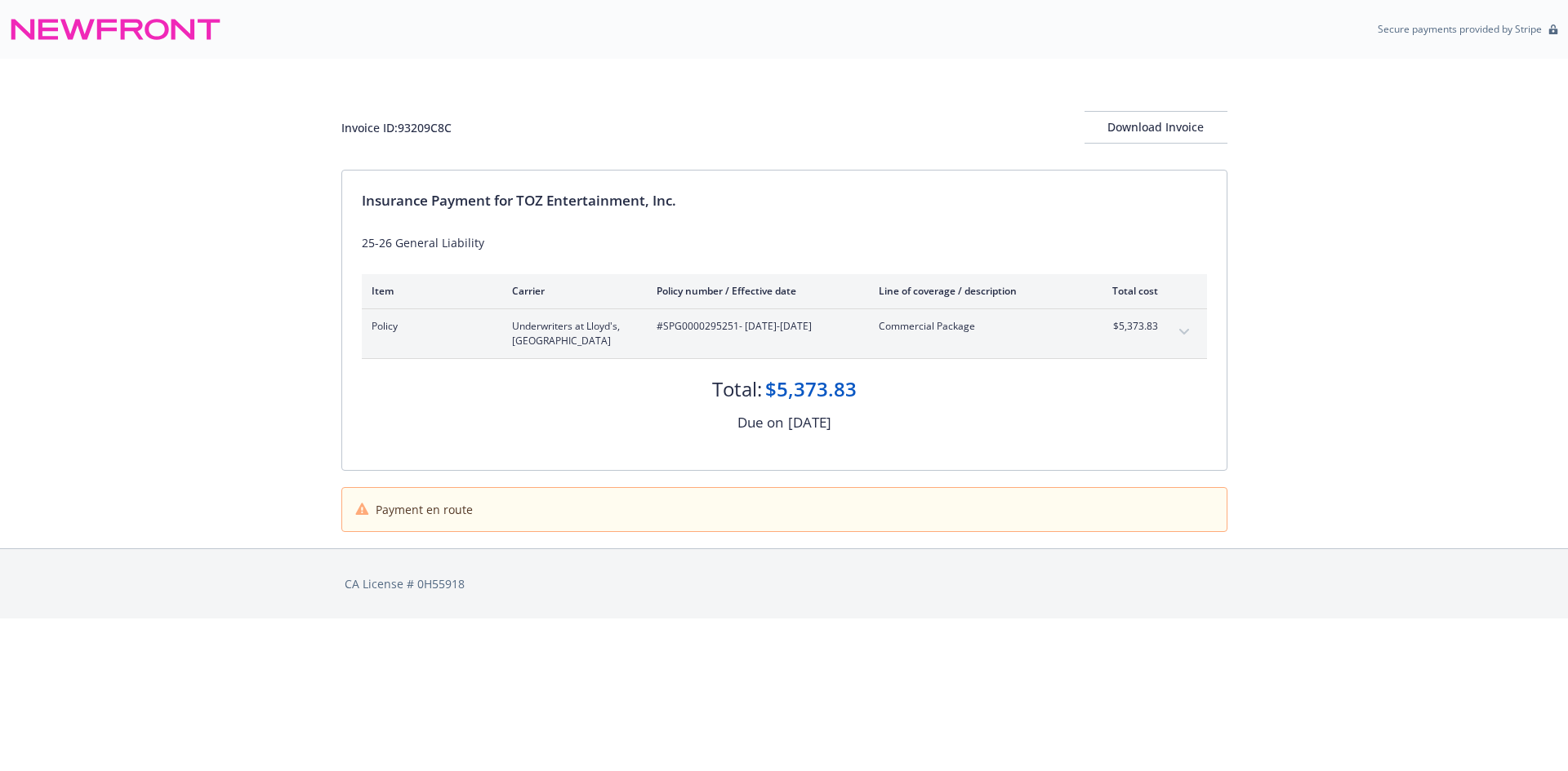
click at [690, 331] on span "#SPG0000295251 - [DATE]-[DATE]" at bounding box center [755, 326] width 196 height 14
copy span "SPG0000295251"
